Goal: Task Accomplishment & Management: Use online tool/utility

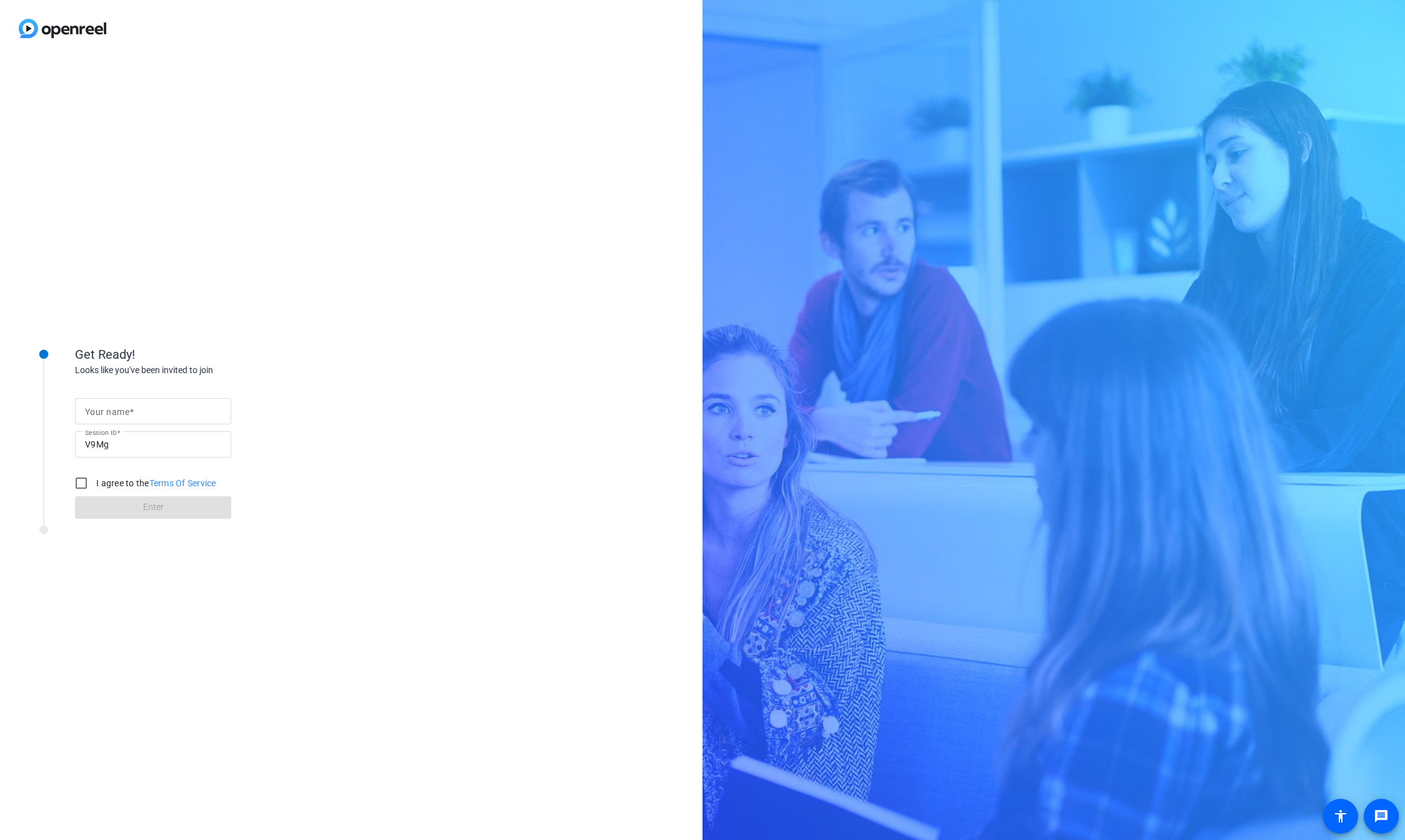
click at [114, 410] on mat-label "Your name" at bounding box center [107, 411] width 44 height 10
click at [114, 410] on input "Your name" at bounding box center [153, 411] width 136 height 15
type input "[PERSON_NAME]"
click at [89, 483] on input "I agree to the Terms Of Service" at bounding box center [81, 483] width 25 height 25
checkbox input "true"
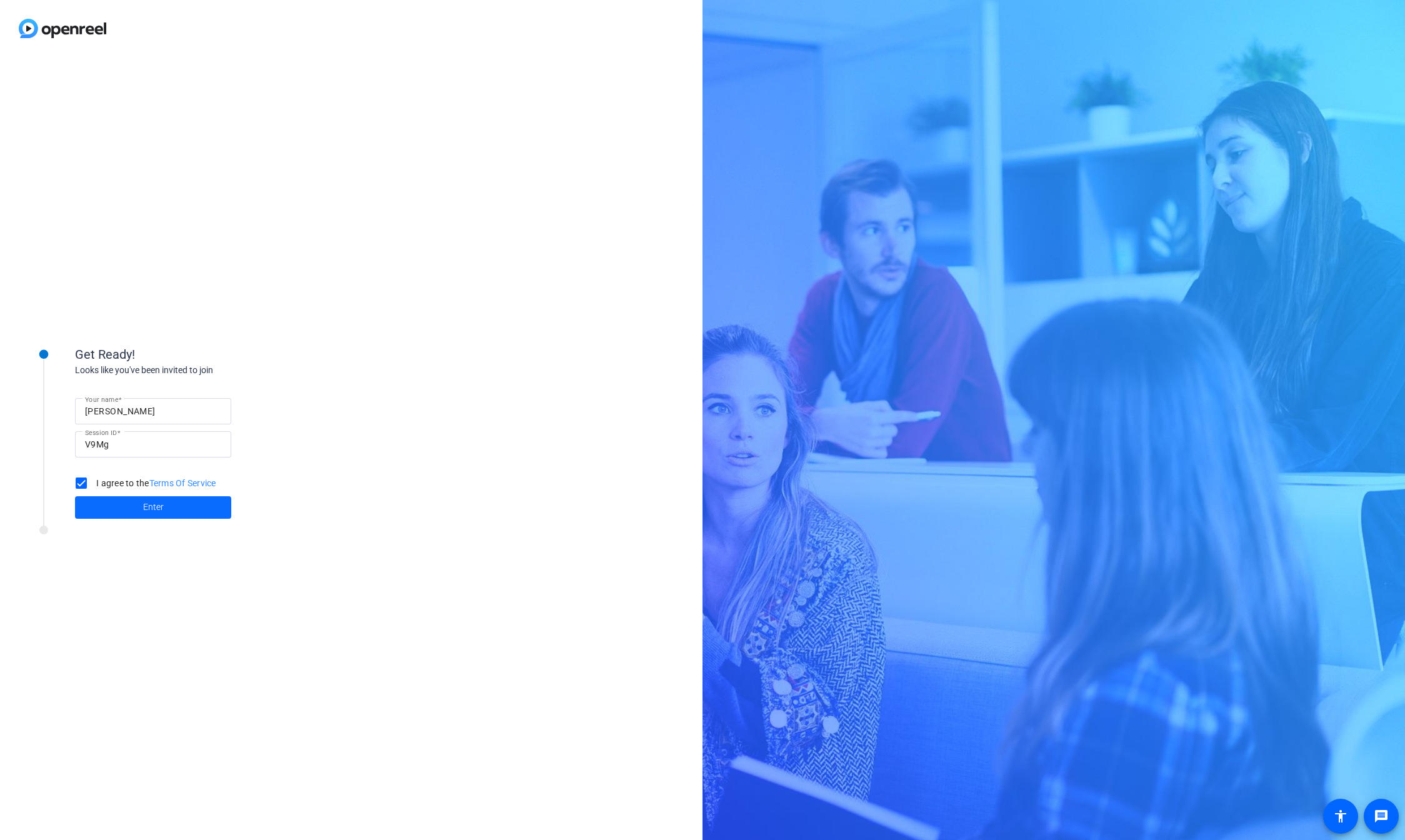
click at [142, 504] on span at bounding box center [153, 507] width 156 height 30
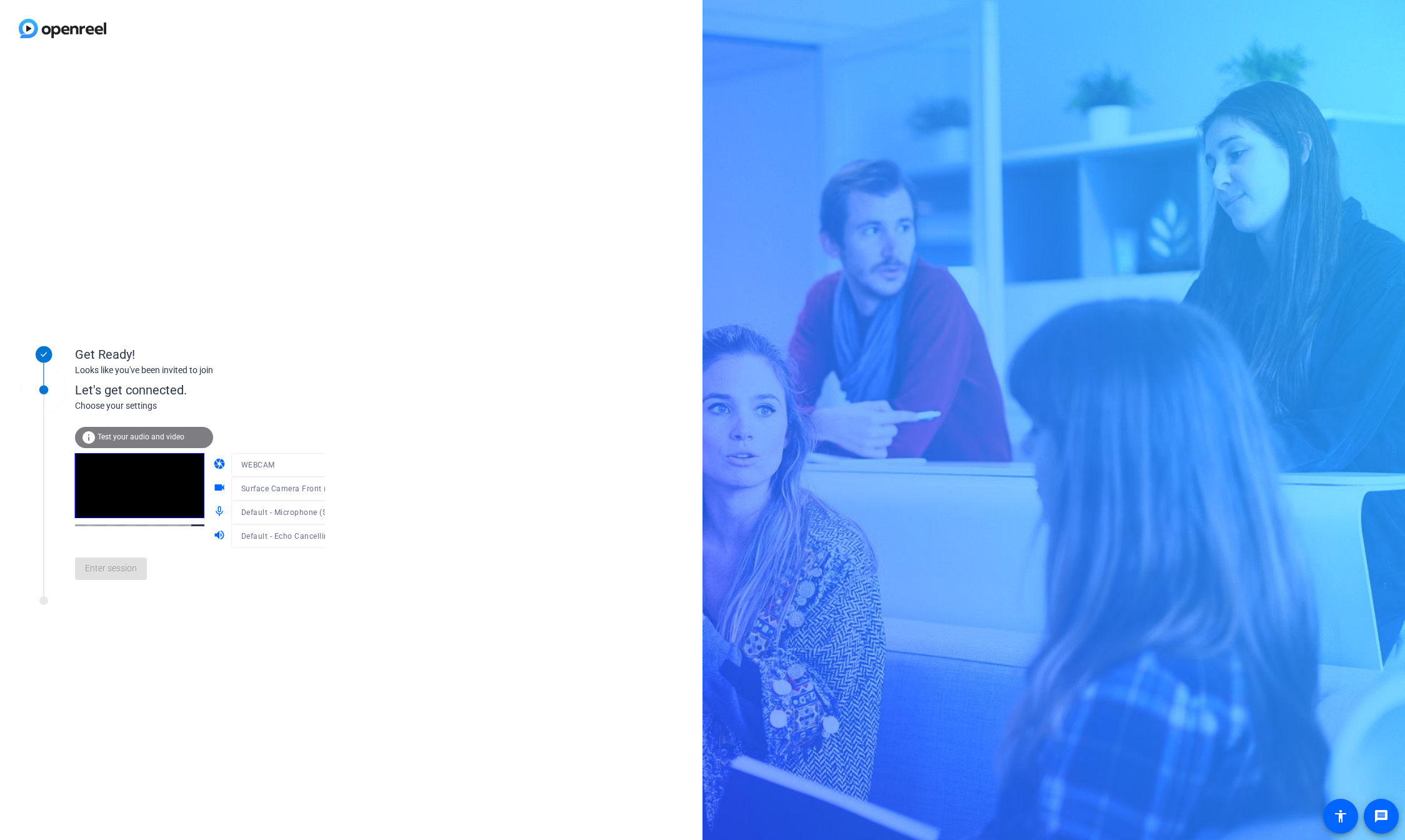
click at [159, 439] on span "Test your audio and video" at bounding box center [141, 437] width 87 height 9
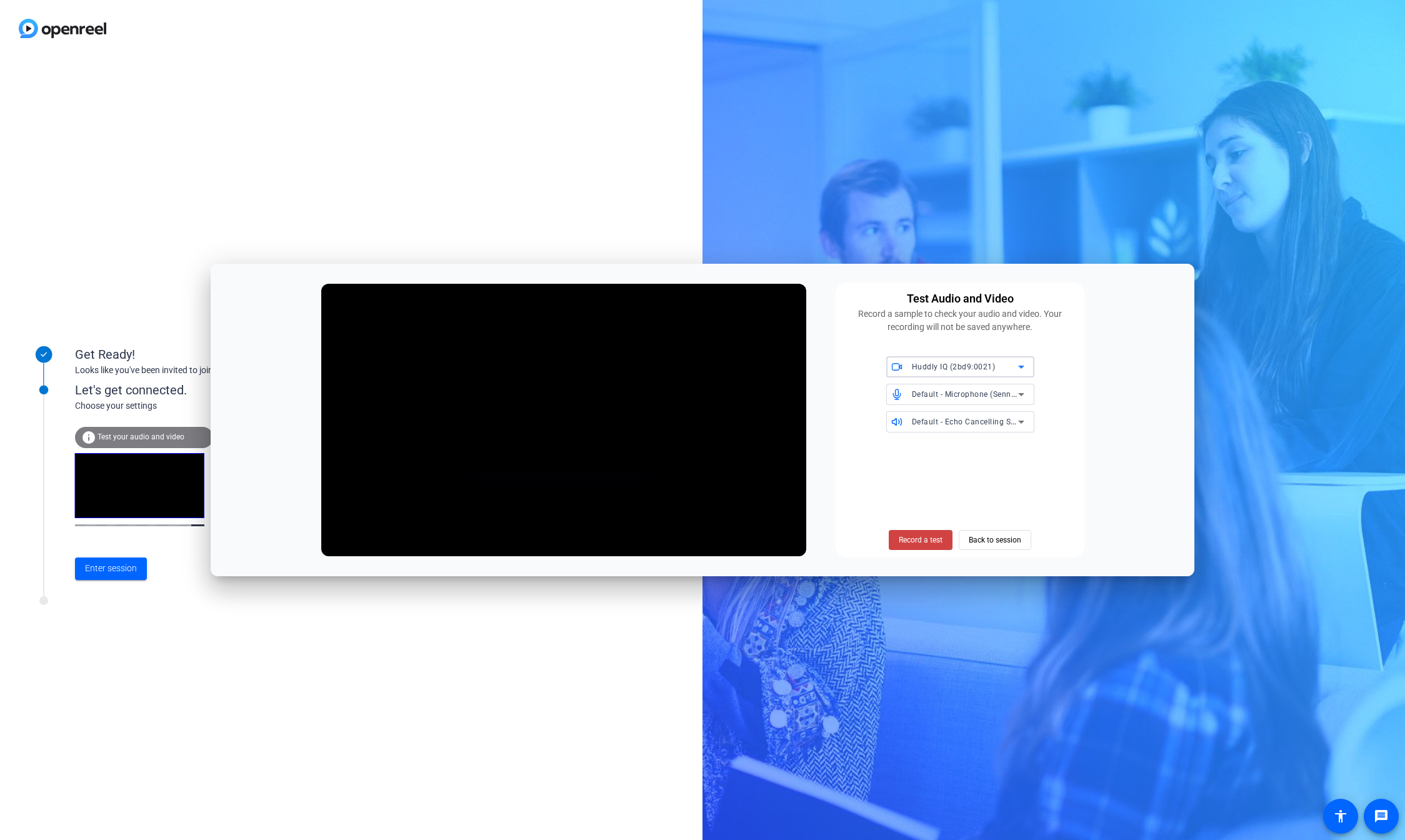
click at [954, 371] on span "Huddly IQ (2bd9:0021)" at bounding box center [953, 366] width 84 height 9
click at [972, 407] on span "Surface Camera Front (045e:0990)" at bounding box center [958, 413] width 125 height 15
click at [930, 540] on span "Record a test" at bounding box center [920, 540] width 43 height 11
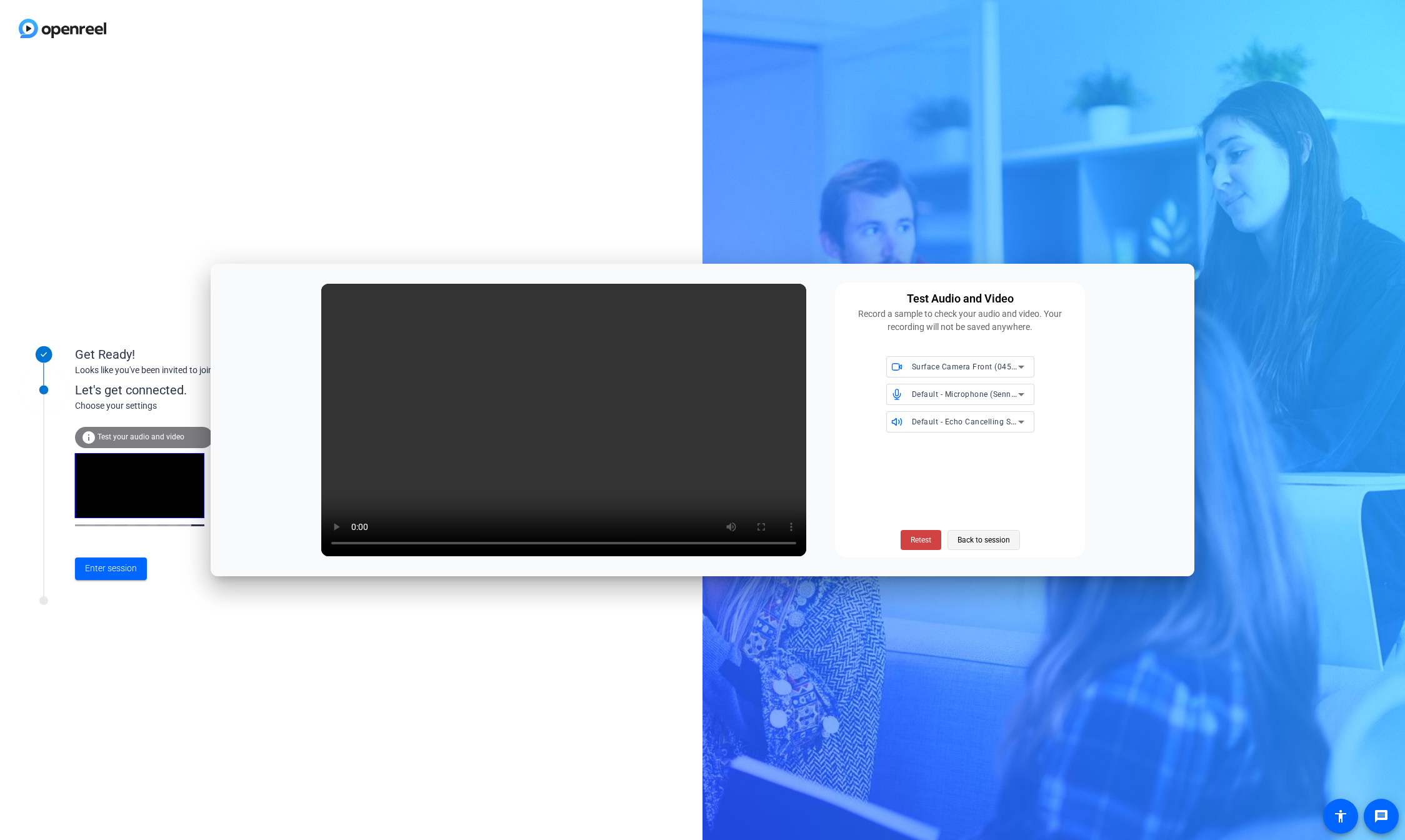
click at [977, 538] on span "Back to session" at bounding box center [984, 540] width 52 height 24
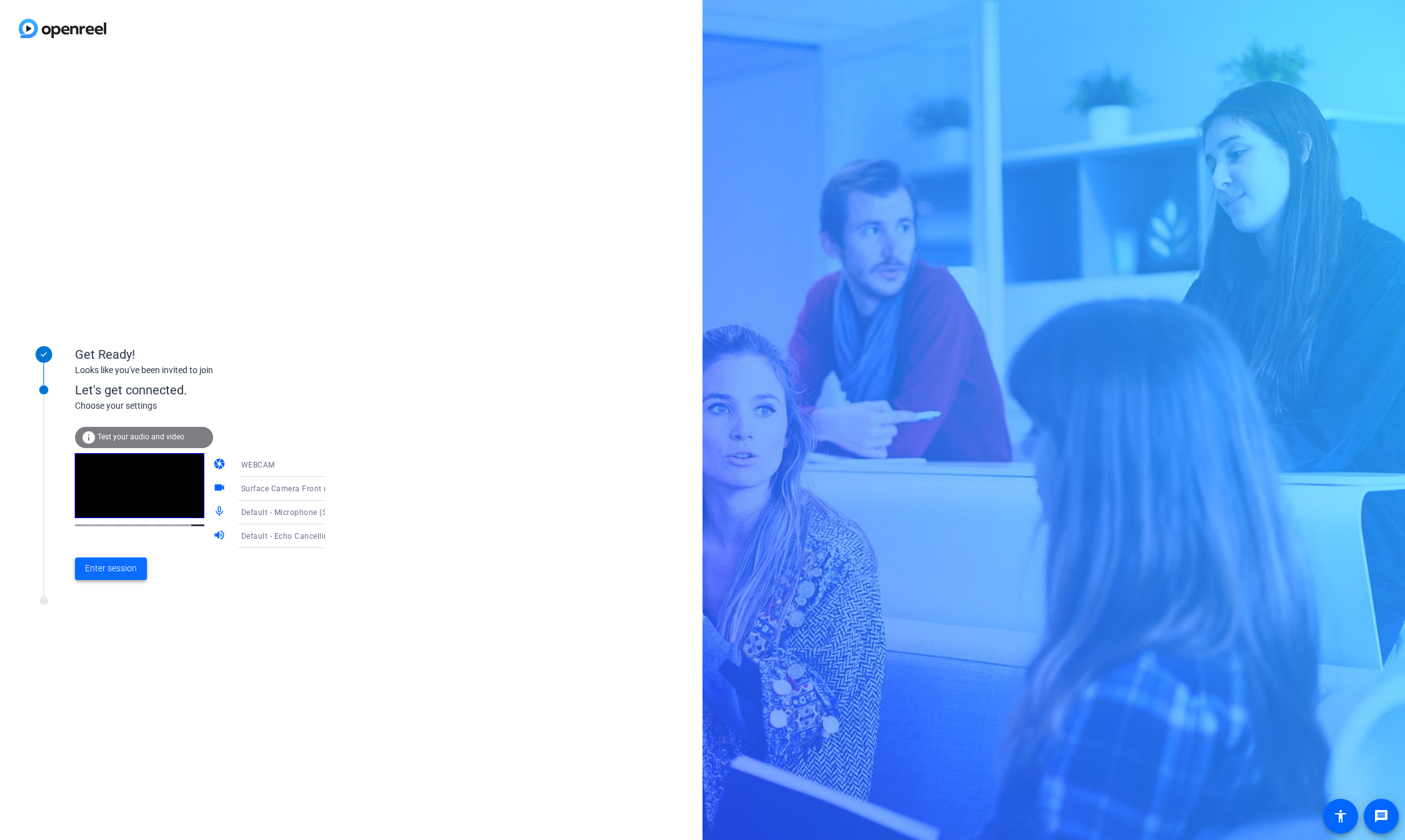
click at [134, 575] on span "Enter session" at bounding box center [111, 568] width 52 height 13
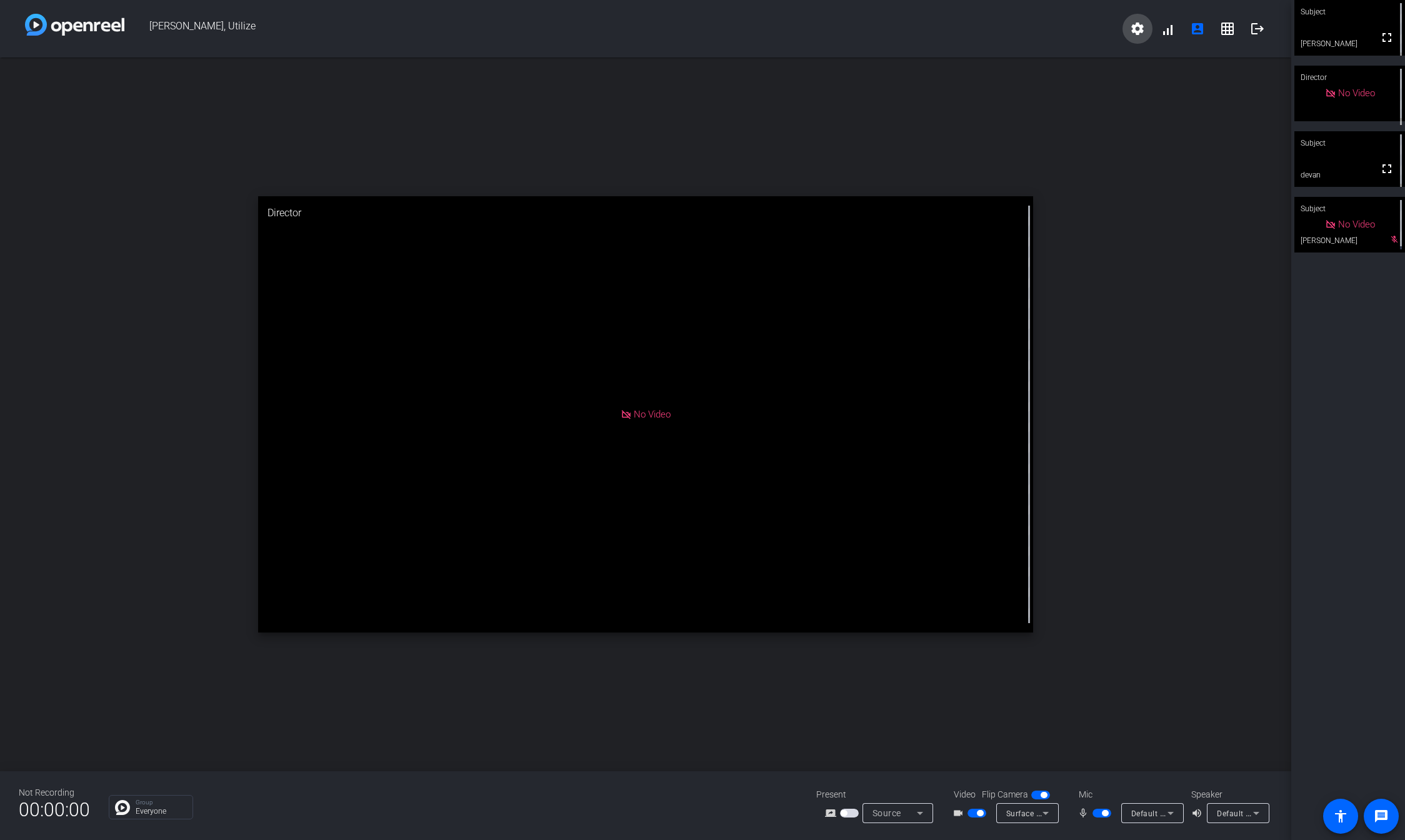
click at [1138, 32] on mat-icon "settings" at bounding box center [1138, 29] width 15 height 15
click at [1227, 124] on div at bounding box center [702, 420] width 1405 height 840
click at [1234, 815] on span "Default - Echo Cancelling Speakerphone (Sennheiser TC ISP Speaker (UAC2_RENDER))" at bounding box center [1373, 813] width 314 height 10
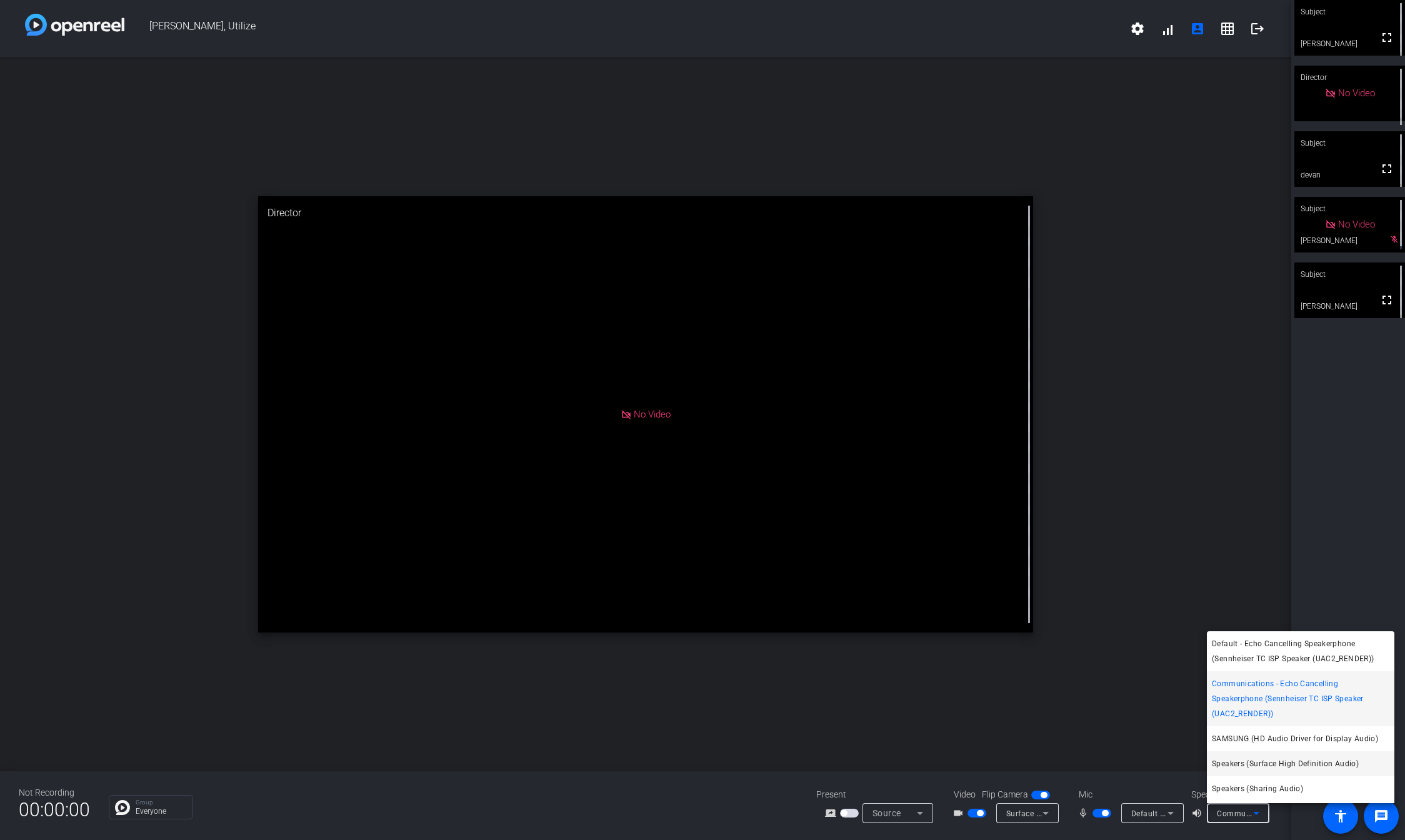
click at [1294, 768] on span "Speakers (Surface High Definition Audio)" at bounding box center [1285, 764] width 147 height 15
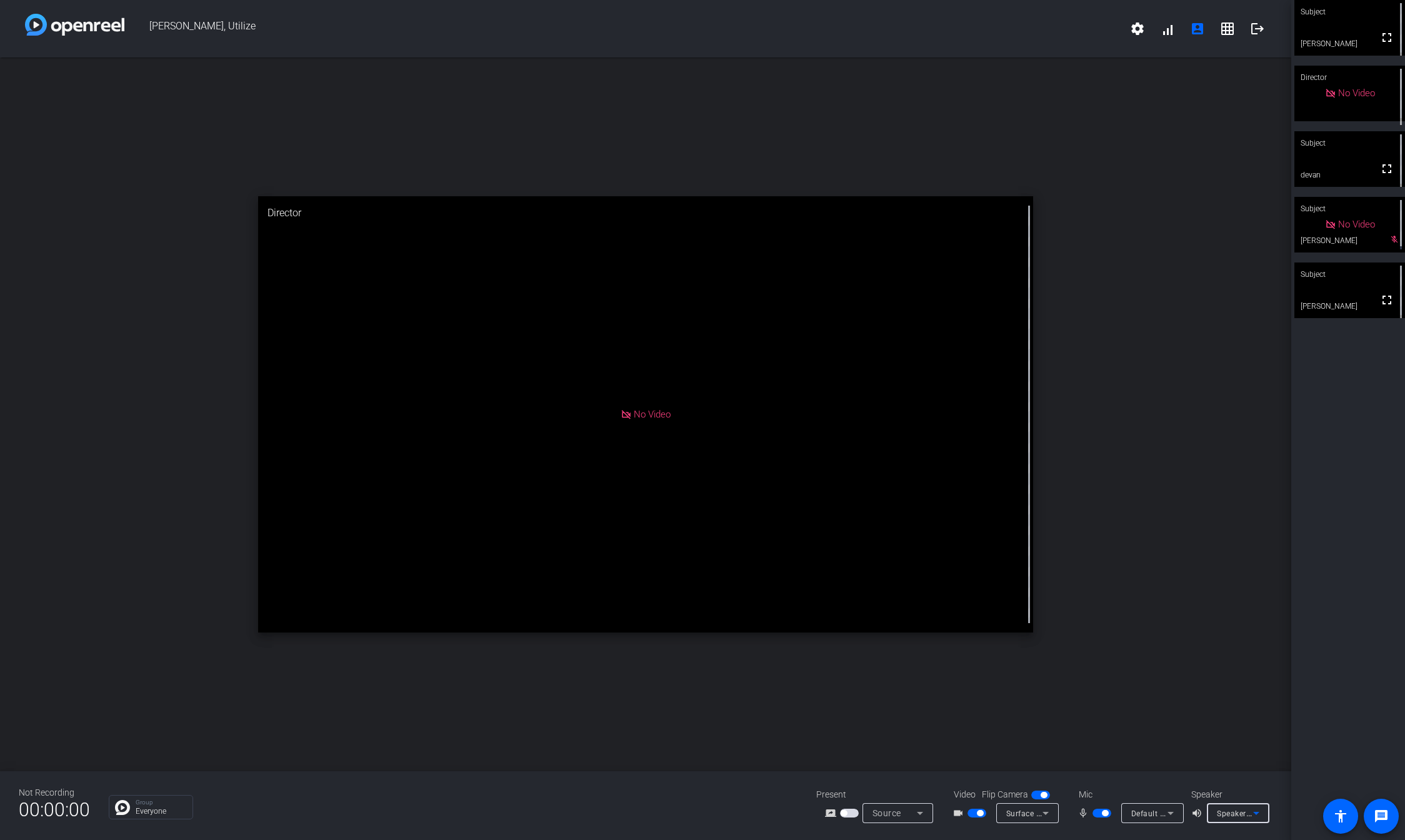
click at [1224, 817] on span "Speakers (Surface High Definition Audio)" at bounding box center [1291, 813] width 150 height 10
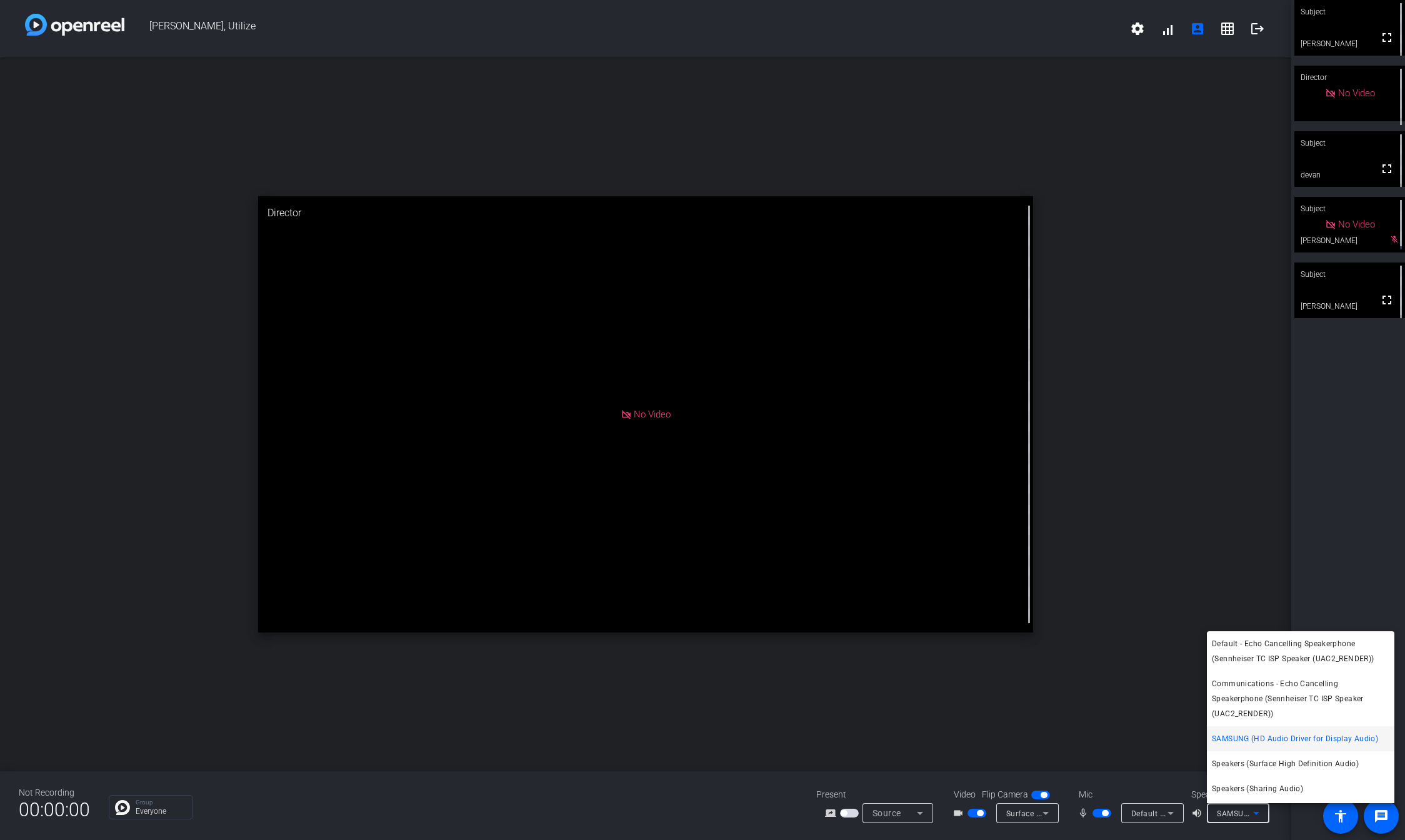
click at [1247, 619] on div at bounding box center [702, 420] width 1405 height 840
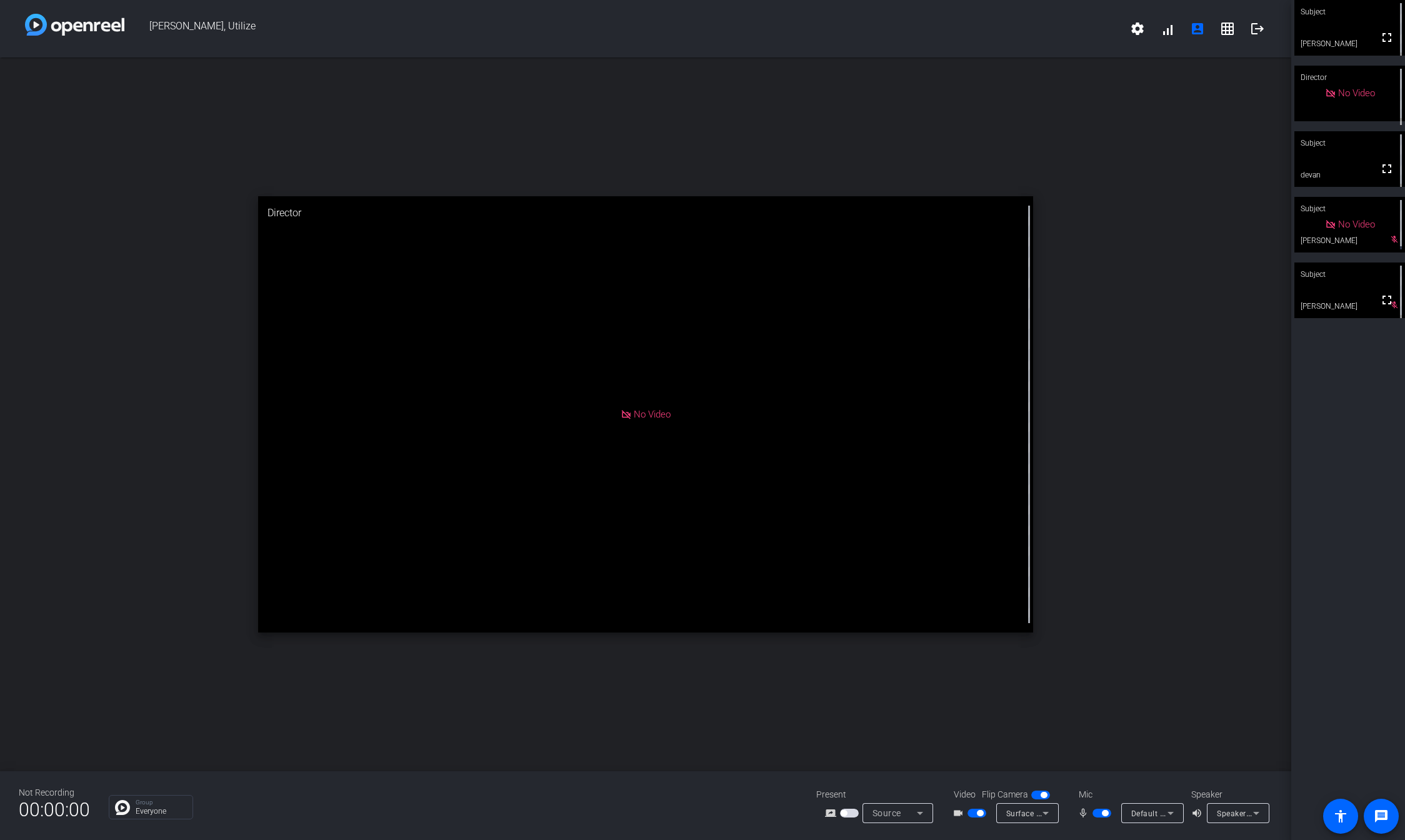
click at [784, 813] on div "Group Everyone" at bounding box center [453, 807] width 689 height 24
click at [1259, 809] on icon at bounding box center [1256, 813] width 15 height 15
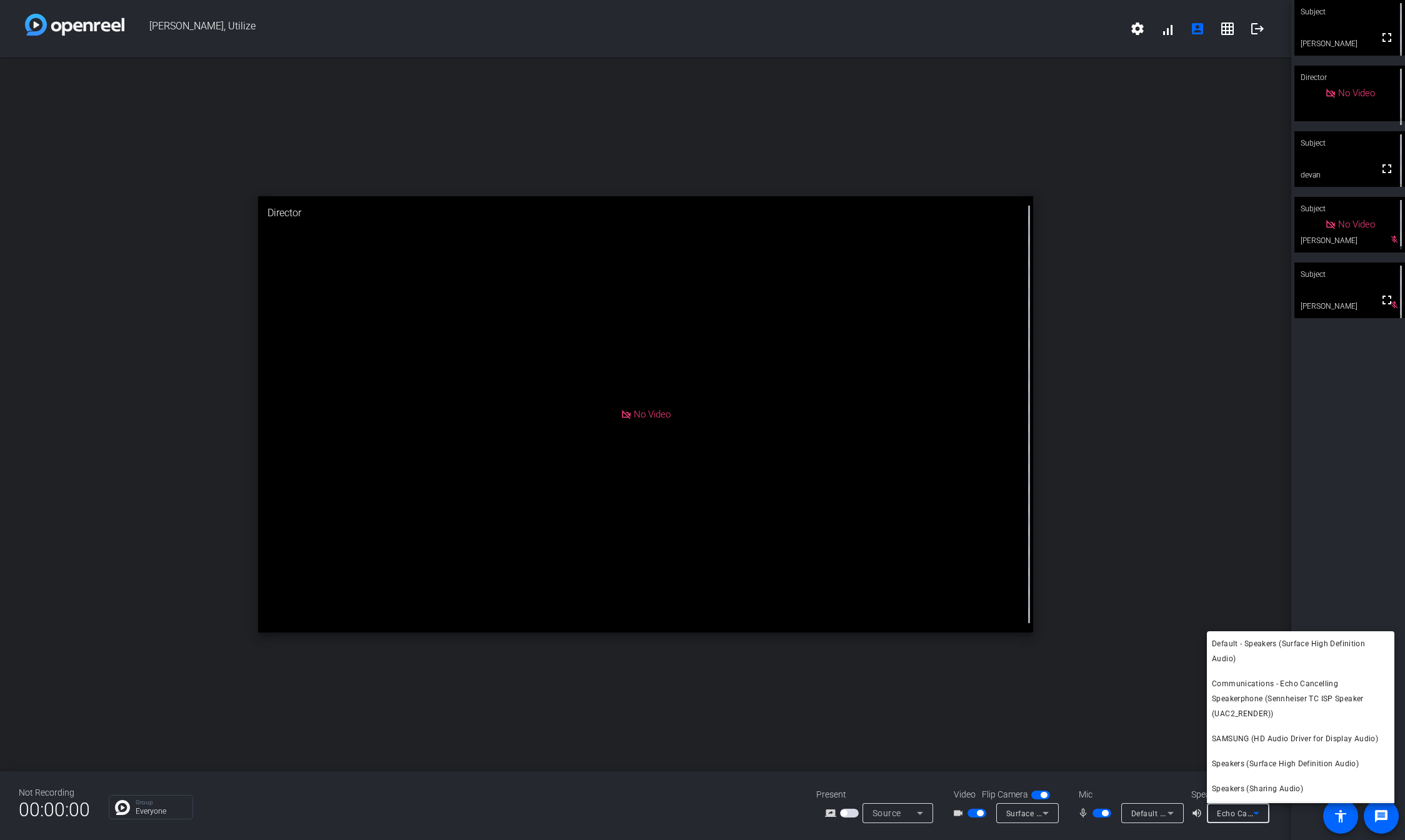
scroll to position [38, 0]
click at [1271, 720] on span "Speakers (Surface High Definition Audio)" at bounding box center [1285, 726] width 147 height 15
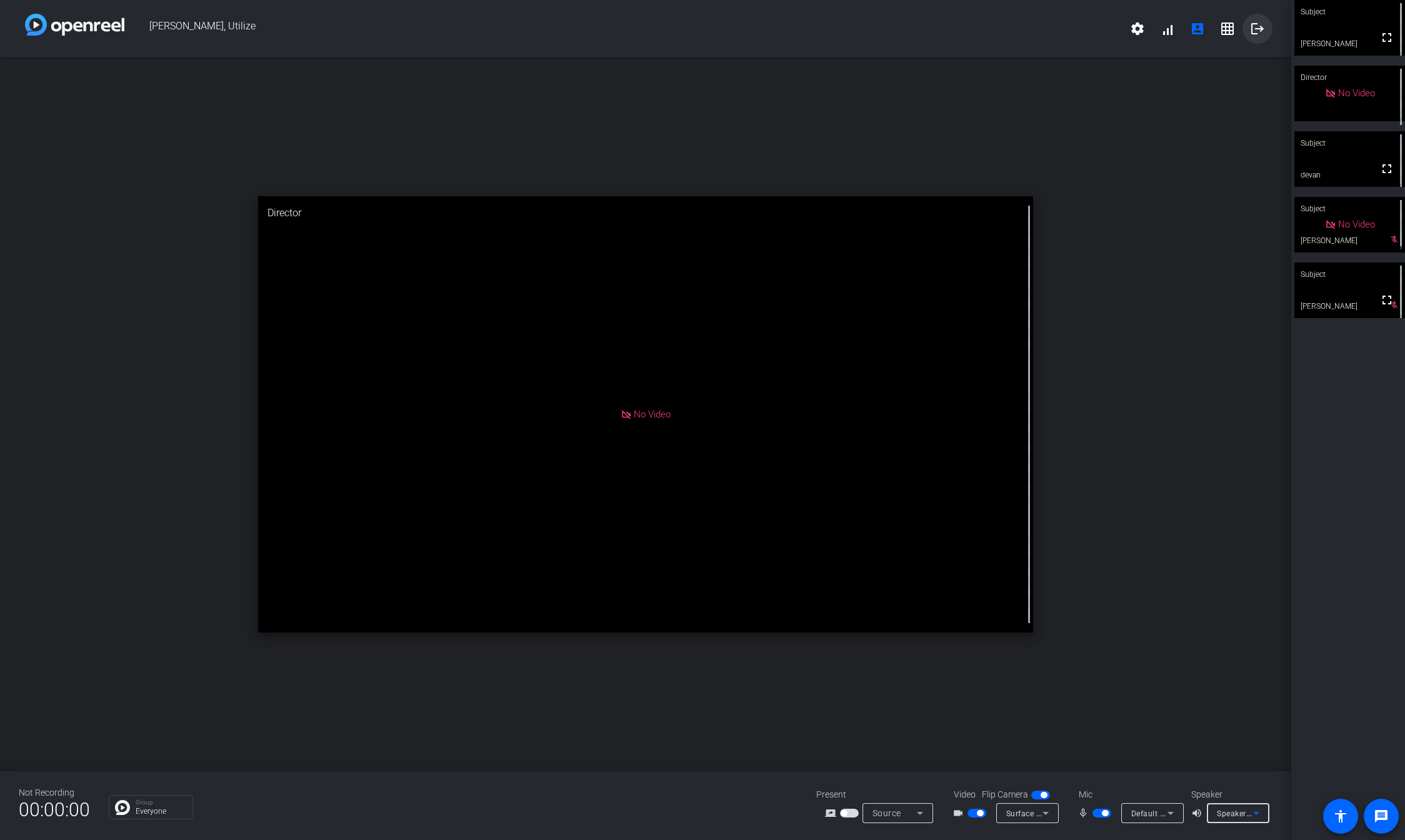
click at [1251, 31] on mat-icon "logout" at bounding box center [1257, 29] width 15 height 15
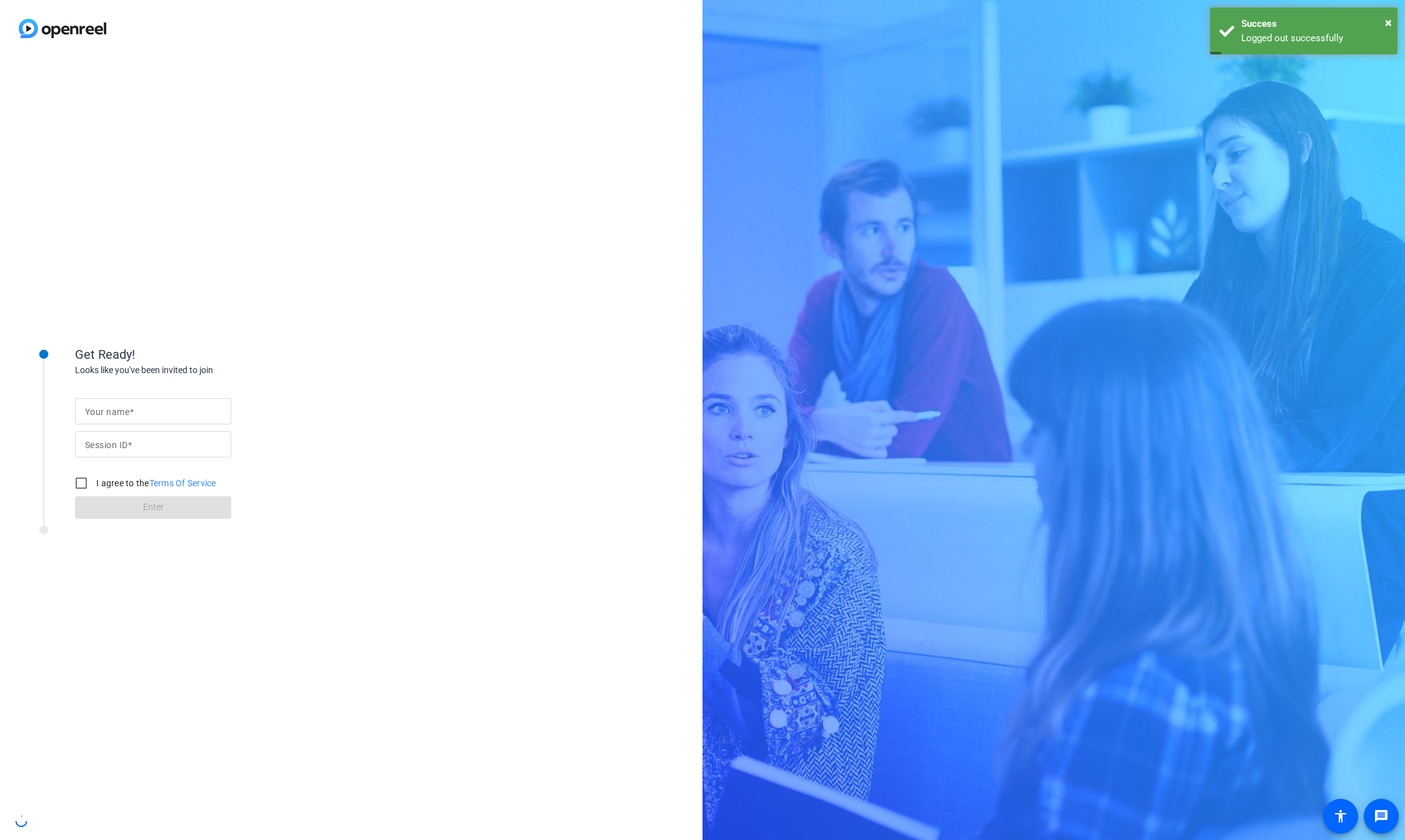
click at [154, 405] on input "Your name" at bounding box center [153, 411] width 136 height 15
type input "[PERSON_NAME]"
click at [119, 441] on mat-label "Session ID" at bounding box center [106, 445] width 43 height 10
click at [119, 441] on input "Session ID" at bounding box center [153, 444] width 136 height 15
click at [132, 414] on span at bounding box center [131, 411] width 5 height 10
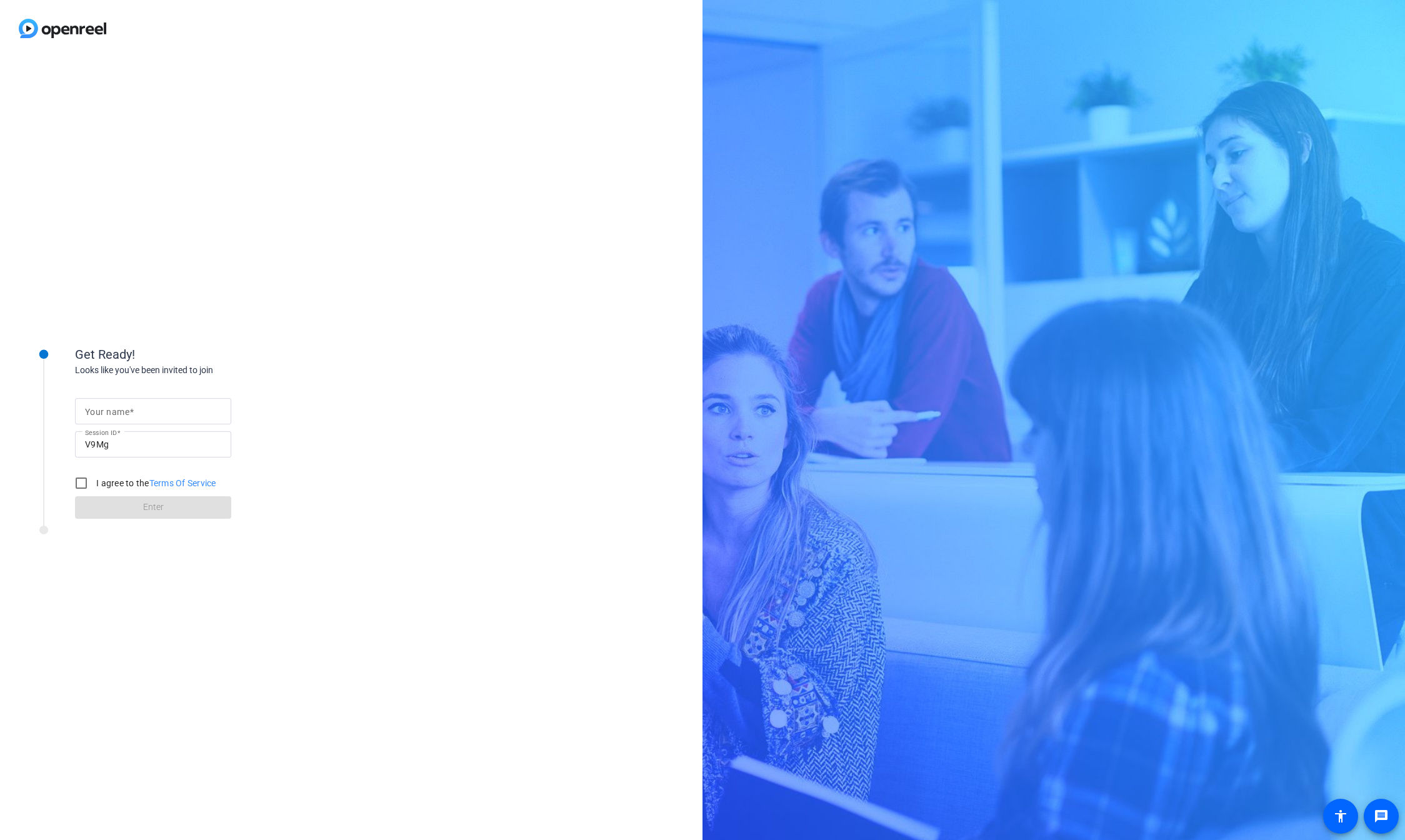
click at [132, 414] on input "Your name" at bounding box center [153, 411] width 136 height 15
click at [125, 410] on input "[PERSON_NAME]" at bounding box center [153, 411] width 136 height 15
type input "[PERSON_NAME]"
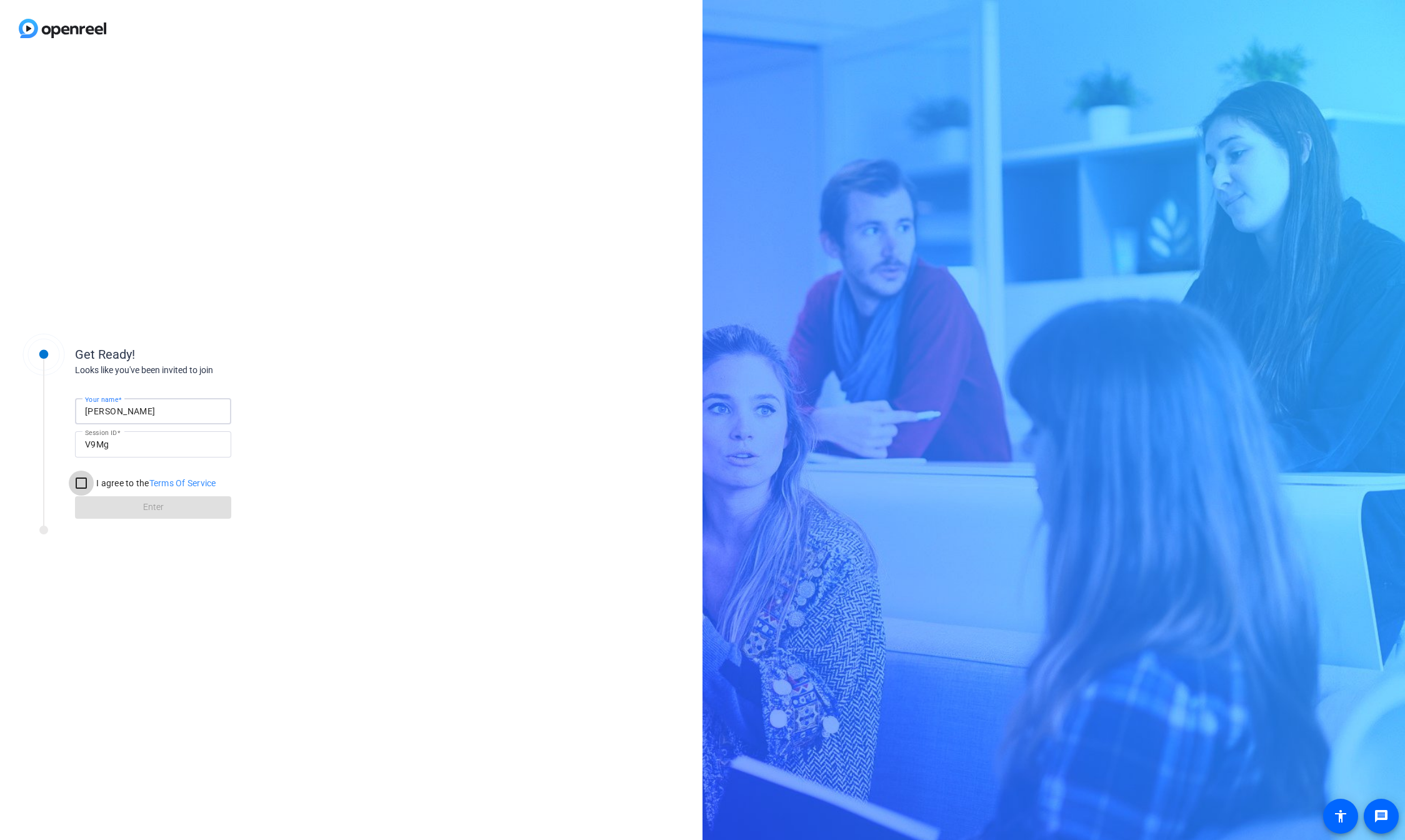
click at [82, 479] on input "I agree to the Terms Of Service" at bounding box center [81, 483] width 25 height 25
checkbox input "true"
click at [146, 504] on span "Enter" at bounding box center [153, 508] width 21 height 13
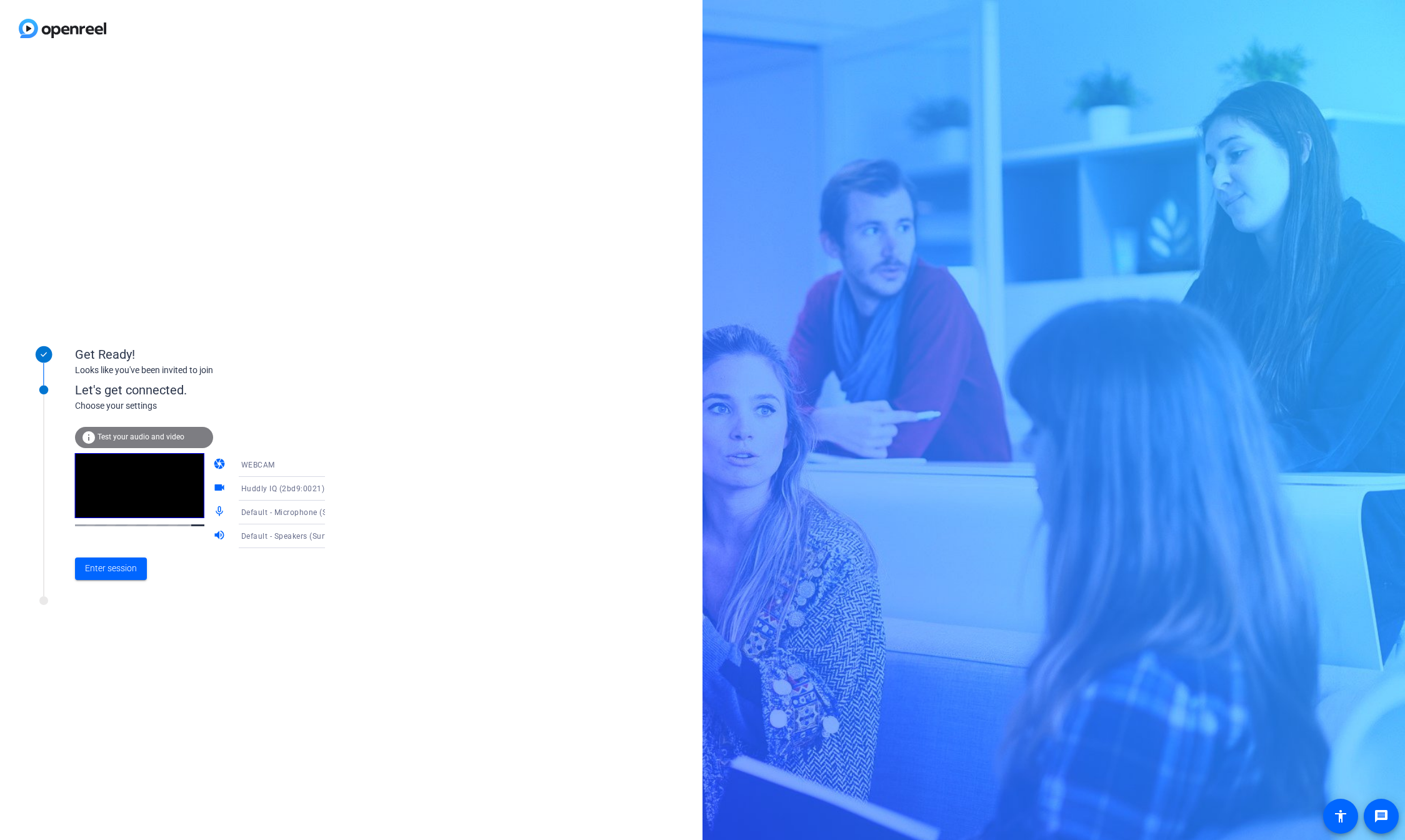
click at [292, 485] on span "Huddly IQ (2bd9:0021)" at bounding box center [283, 488] width 84 height 9
click at [262, 538] on span "Surface Camera Front (045e:0990)" at bounding box center [272, 545] width 97 height 30
click at [274, 542] on div "Default - Speakers (Surface High Definition Audio)" at bounding box center [288, 536] width 94 height 15
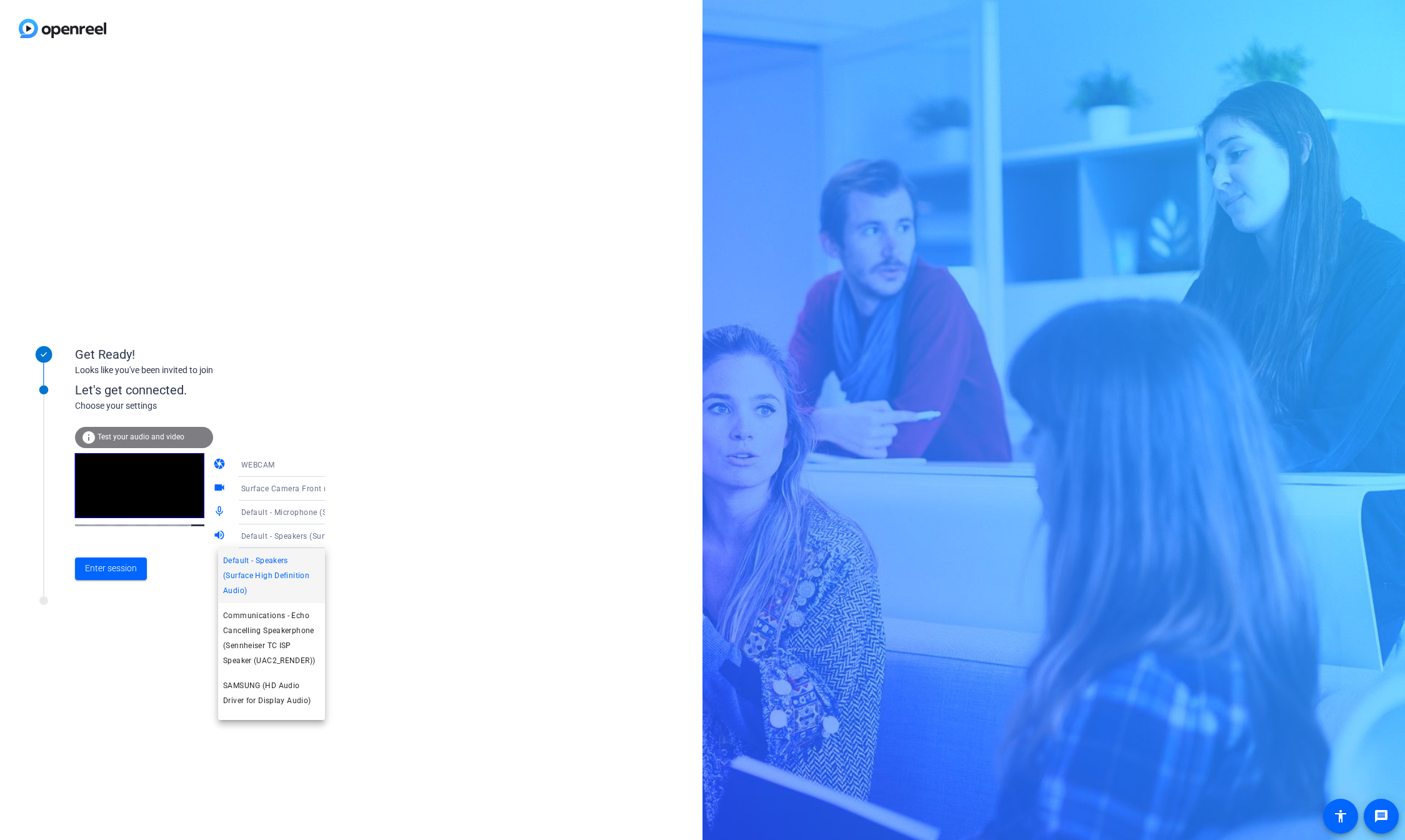
click at [380, 633] on div at bounding box center [702, 420] width 1405 height 840
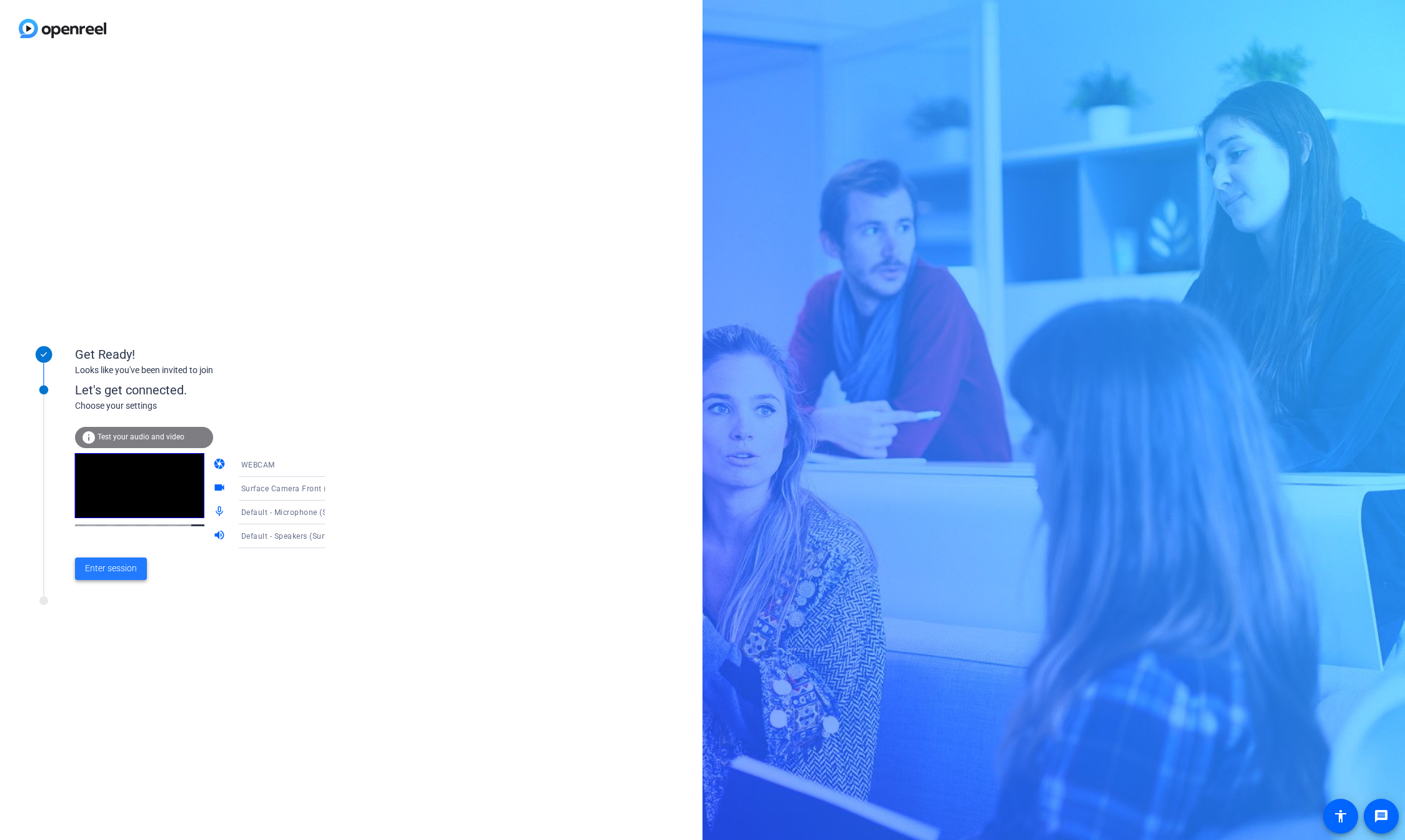
click at [126, 570] on span "Enter session" at bounding box center [111, 568] width 52 height 13
